Goal: Task Accomplishment & Management: Manage account settings

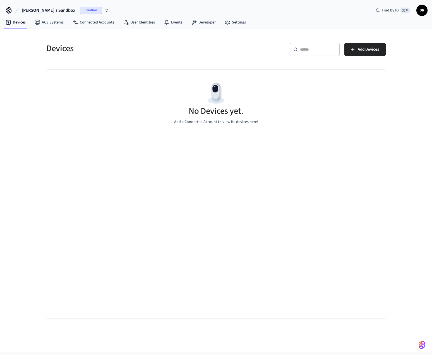
click at [80, 11] on span "Sandbox" at bounding box center [91, 10] width 22 height 7
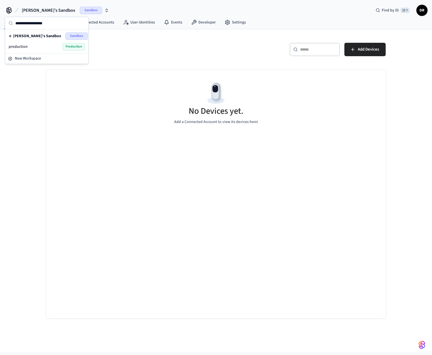
click at [58, 45] on div "production Production" at bounding box center [47, 46] width 77 height 7
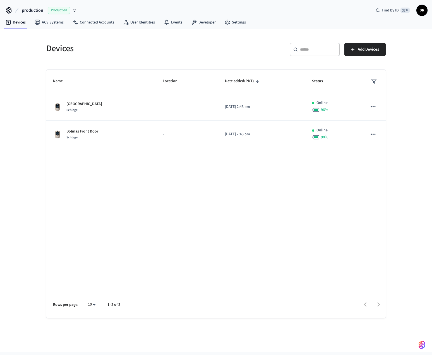
click at [65, 9] on span "Production" at bounding box center [59, 10] width 22 height 7
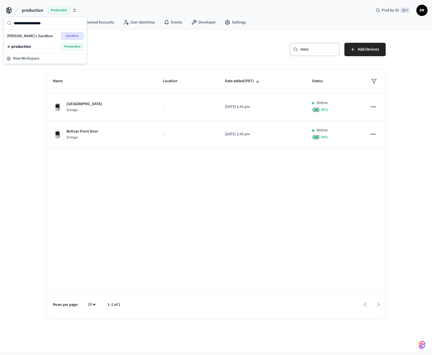
click at [57, 35] on div "[PERSON_NAME]'s Sandbox Sandbox" at bounding box center [45, 35] width 77 height 7
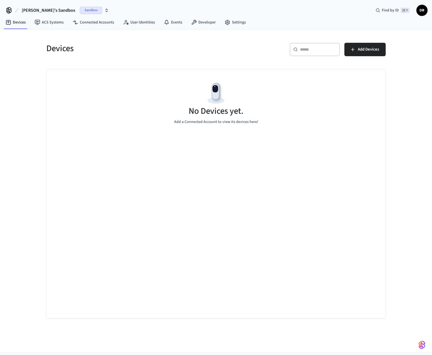
click at [80, 10] on span "Sandbox" at bounding box center [91, 10] width 22 height 7
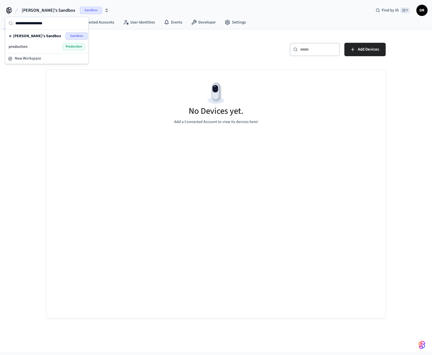
click at [62, 46] on div "production Production" at bounding box center [47, 46] width 77 height 7
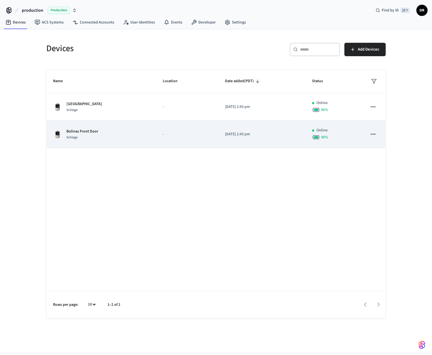
click at [91, 132] on p "Bolinas Front Door" at bounding box center [82, 132] width 32 height 6
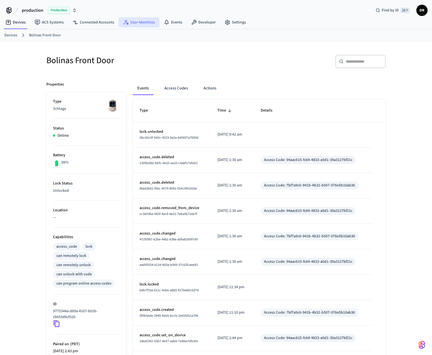
click at [135, 19] on link "User Identities" at bounding box center [139, 22] width 41 height 10
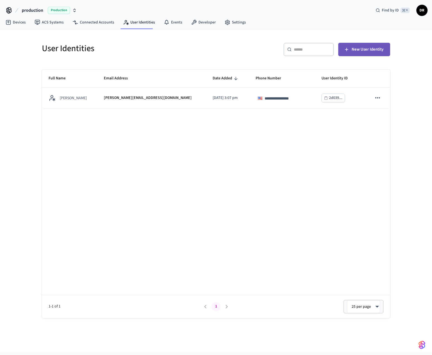
click at [360, 47] on span "New User Identity" at bounding box center [368, 49] width 32 height 7
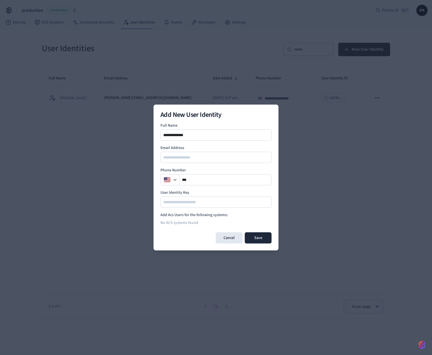
type input "**********"
type input "*"
type input "**********"
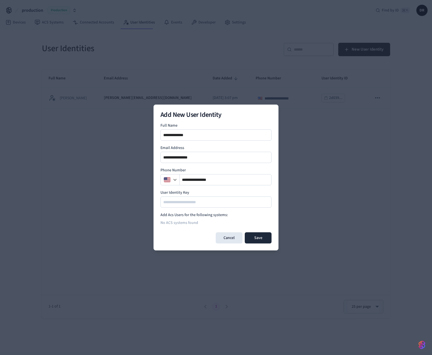
click at [262, 239] on button "Save" at bounding box center [258, 237] width 27 height 11
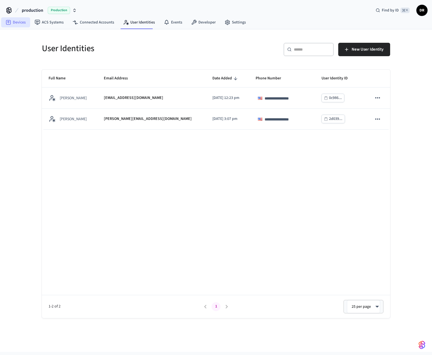
click at [20, 21] on link "Devices" at bounding box center [15, 22] width 29 height 10
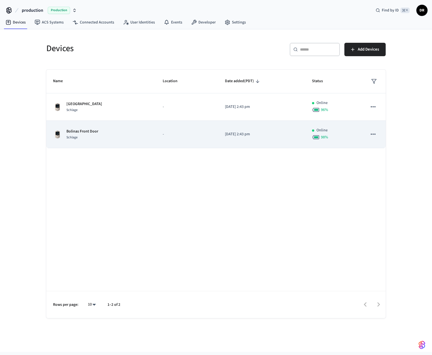
click at [156, 127] on td "-" at bounding box center [187, 134] width 62 height 27
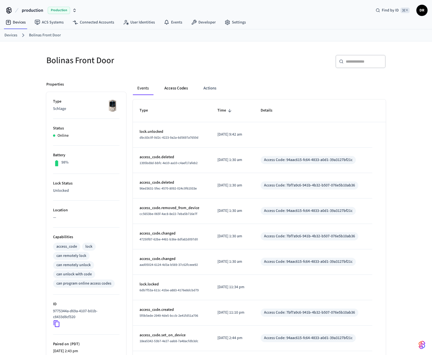
click at [180, 89] on button "Access Codes" at bounding box center [176, 88] width 32 height 13
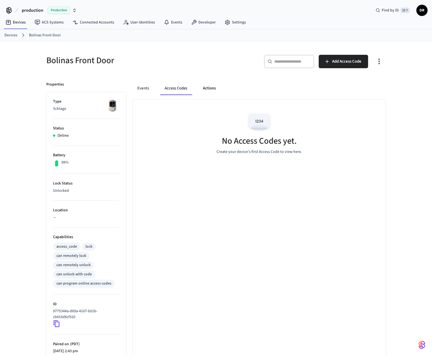
click at [213, 87] on button "Actions" at bounding box center [210, 88] width 22 height 13
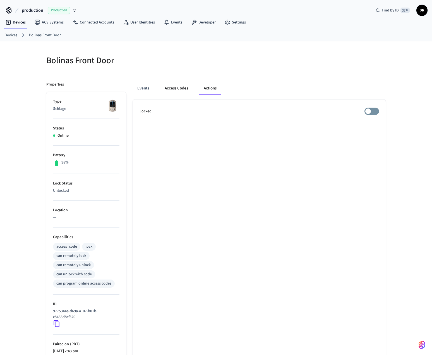
click at [181, 87] on button "Access Codes" at bounding box center [176, 88] width 32 height 13
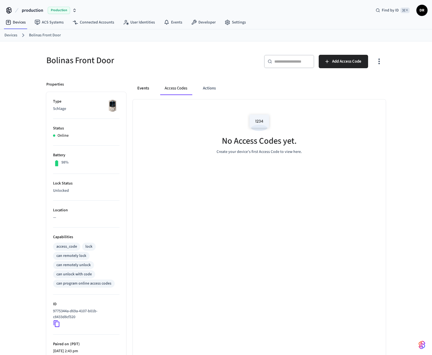
click at [153, 87] on button "Events" at bounding box center [143, 88] width 21 height 13
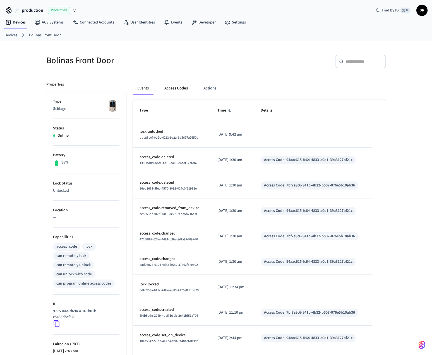
click at [180, 88] on button "Access Codes" at bounding box center [176, 88] width 32 height 13
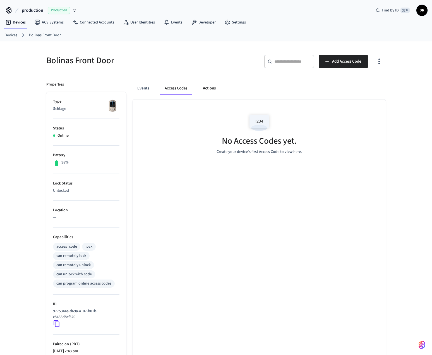
click at [220, 91] on button "Actions" at bounding box center [210, 88] width 22 height 13
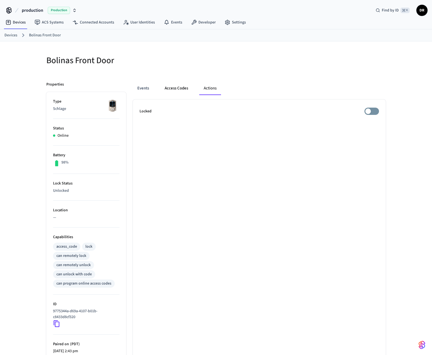
click at [183, 90] on button "Access Codes" at bounding box center [176, 88] width 32 height 13
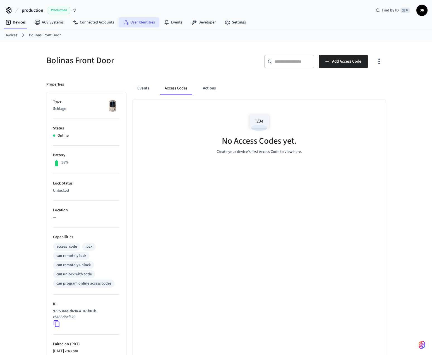
click at [146, 21] on link "User Identities" at bounding box center [139, 22] width 41 height 10
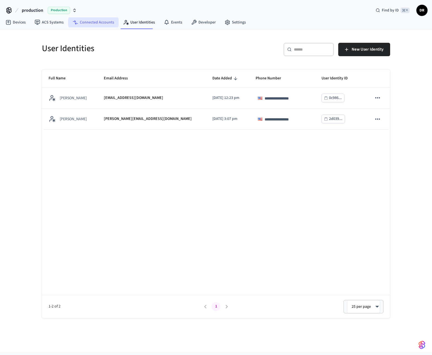
click at [97, 20] on link "Connected Accounts" at bounding box center [93, 22] width 51 height 10
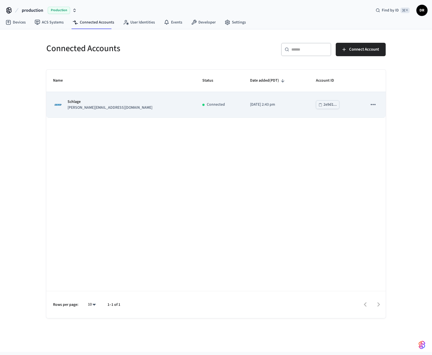
click at [350, 104] on td "2e9d1..." at bounding box center [335, 104] width 51 height 25
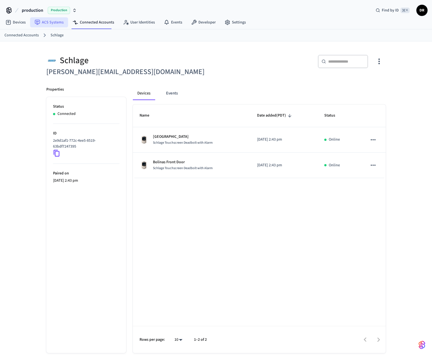
click at [57, 25] on link "ACS Systems" at bounding box center [49, 22] width 38 height 10
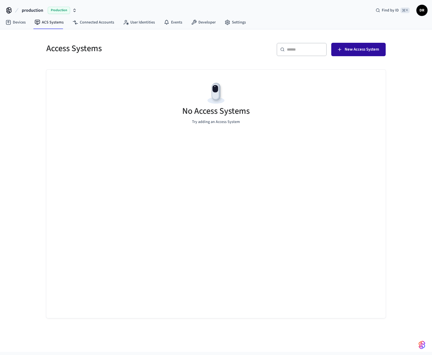
click at [343, 53] on button "New Access System" at bounding box center [359, 49] width 54 height 13
click at [349, 49] on span "New Access System" at bounding box center [362, 49] width 34 height 7
click at [22, 25] on link "Devices" at bounding box center [15, 22] width 29 height 10
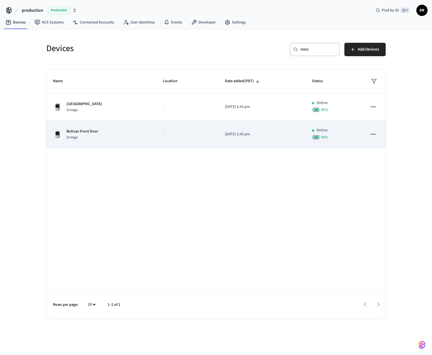
click at [376, 134] on icon "sticky table" at bounding box center [373, 133] width 7 height 7
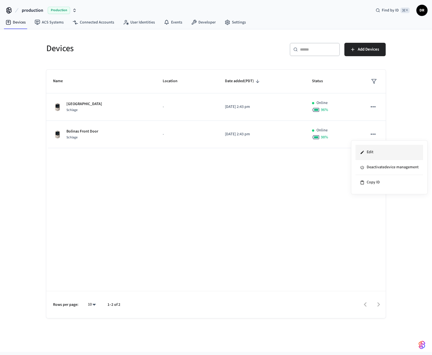
click at [370, 152] on li "Edit" at bounding box center [390, 152] width 68 height 15
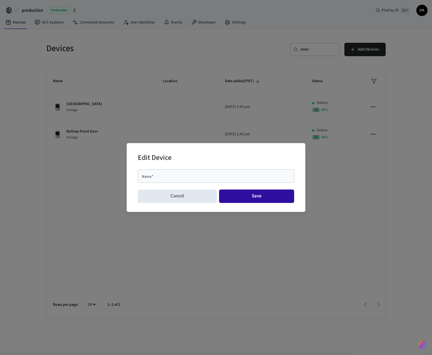
click at [249, 196] on button "Save" at bounding box center [256, 195] width 75 height 13
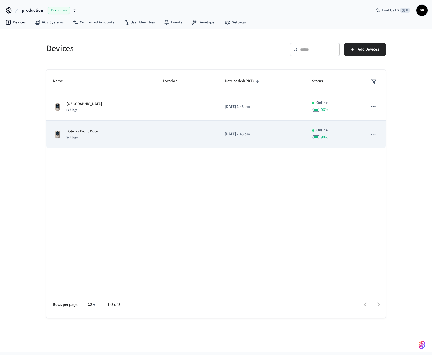
click at [260, 132] on p "[DATE] 2:43 pm" at bounding box center [262, 134] width 74 height 6
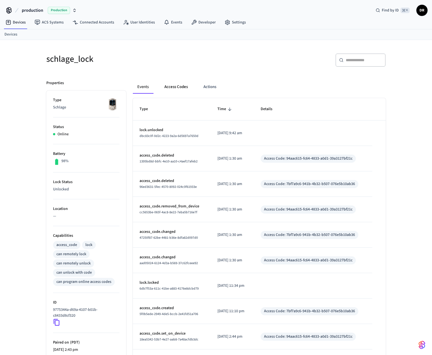
click at [168, 89] on button "Access Codes" at bounding box center [176, 86] width 32 height 13
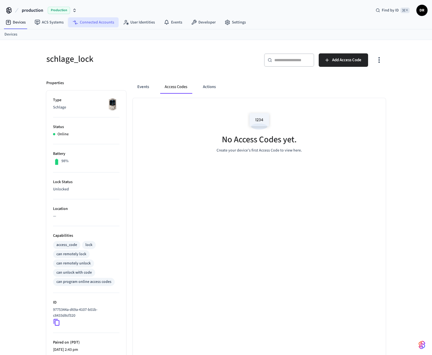
click at [102, 20] on link "Connected Accounts" at bounding box center [93, 22] width 51 height 10
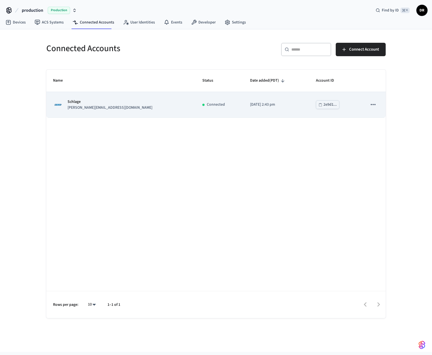
click at [119, 106] on div "Schlage [PERSON_NAME][EMAIL_ADDRESS][DOMAIN_NAME]" at bounding box center [121, 105] width 136 height 12
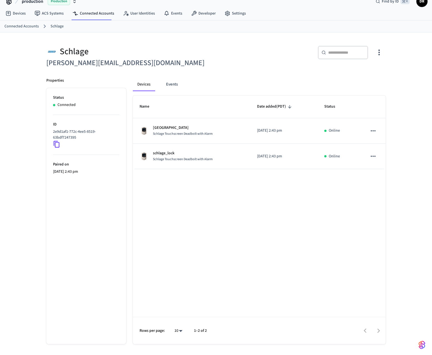
scroll to position [9, 0]
click at [178, 85] on button "Events" at bounding box center [172, 84] width 21 height 13
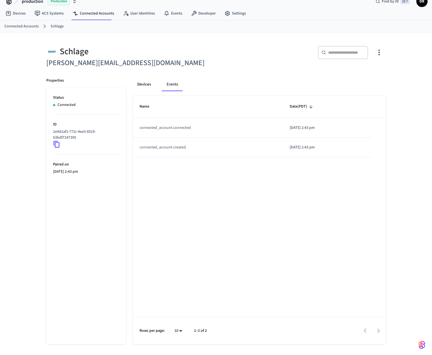
click at [138, 83] on button "Devices" at bounding box center [144, 84] width 23 height 13
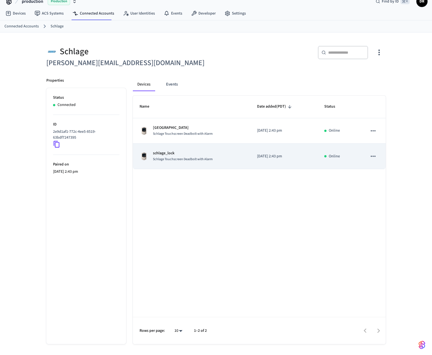
click at [372, 155] on icon "sticky table" at bounding box center [373, 156] width 7 height 7
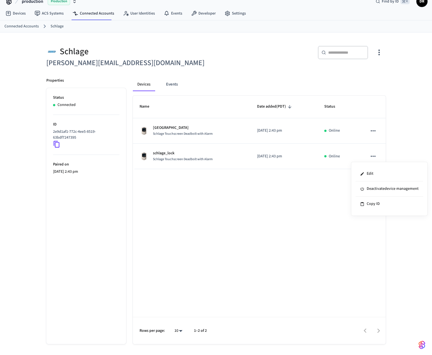
click at [268, 203] on div at bounding box center [216, 177] width 432 height 355
click at [16, 13] on link "Devices" at bounding box center [15, 13] width 29 height 10
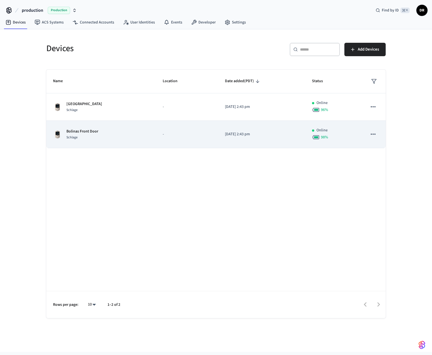
click at [111, 133] on div "Bolinas Front Door Schlage" at bounding box center [101, 135] width 96 height 12
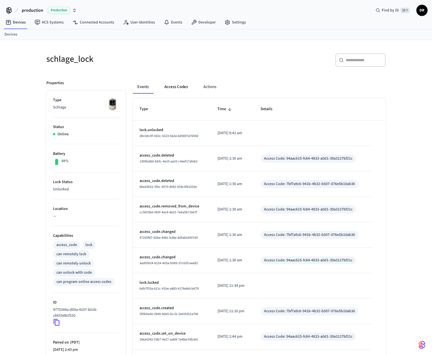
click at [176, 81] on button "Access Codes" at bounding box center [176, 86] width 32 height 13
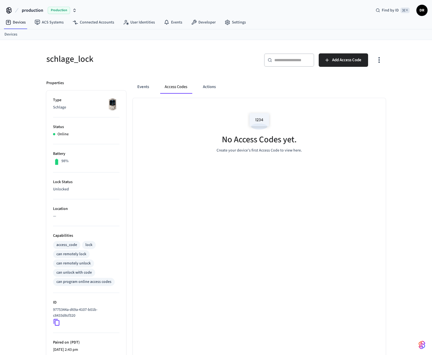
click at [225, 39] on div "Devices" at bounding box center [216, 34] width 432 height 11
